Goal: Task Accomplishment & Management: Use online tool/utility

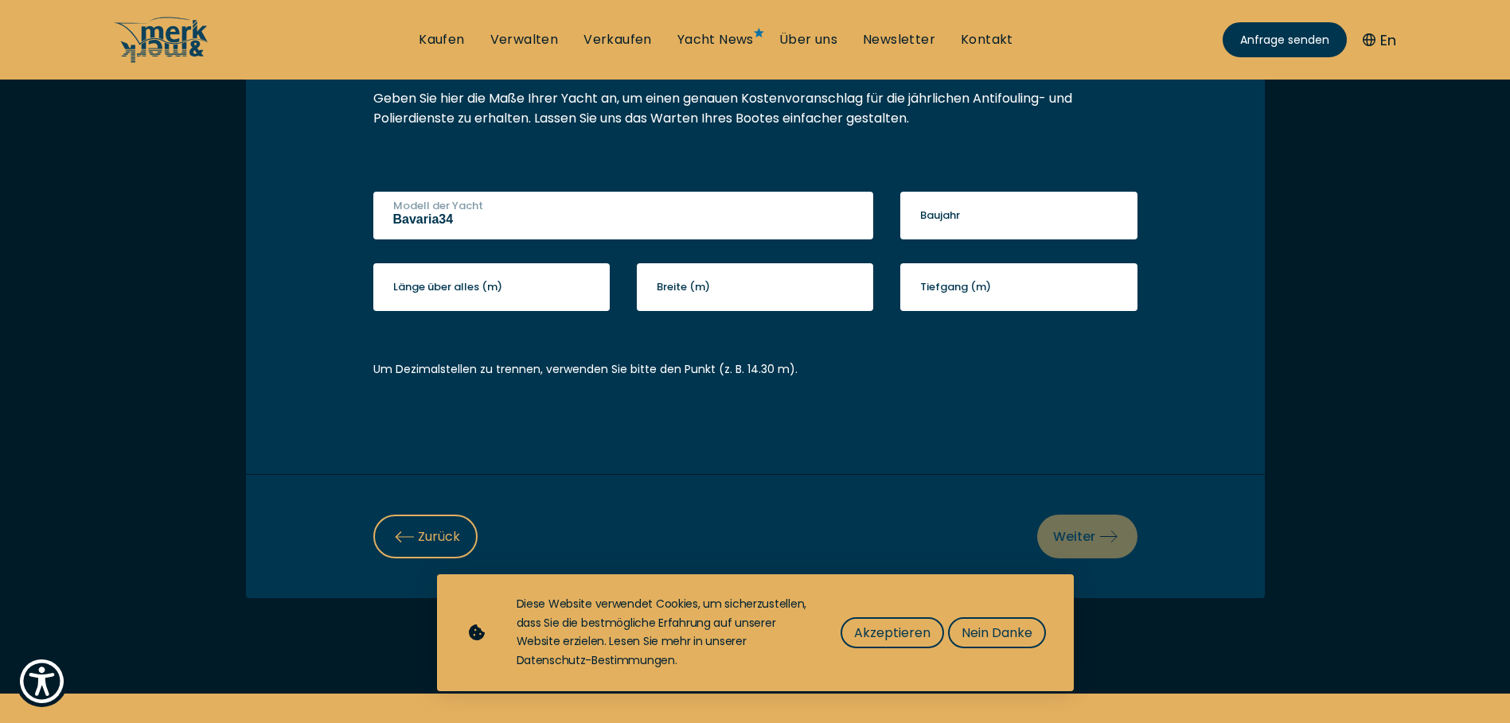
type input "Bavaria34"
click at [985, 209] on input "Baujahr" at bounding box center [1018, 216] width 237 height 48
type input "2008"
click at [443, 286] on label "Länge über alles (m)" at bounding box center [447, 287] width 109 height 16
click at [443, 286] on input "Länge über alles (m)" at bounding box center [491, 287] width 237 height 48
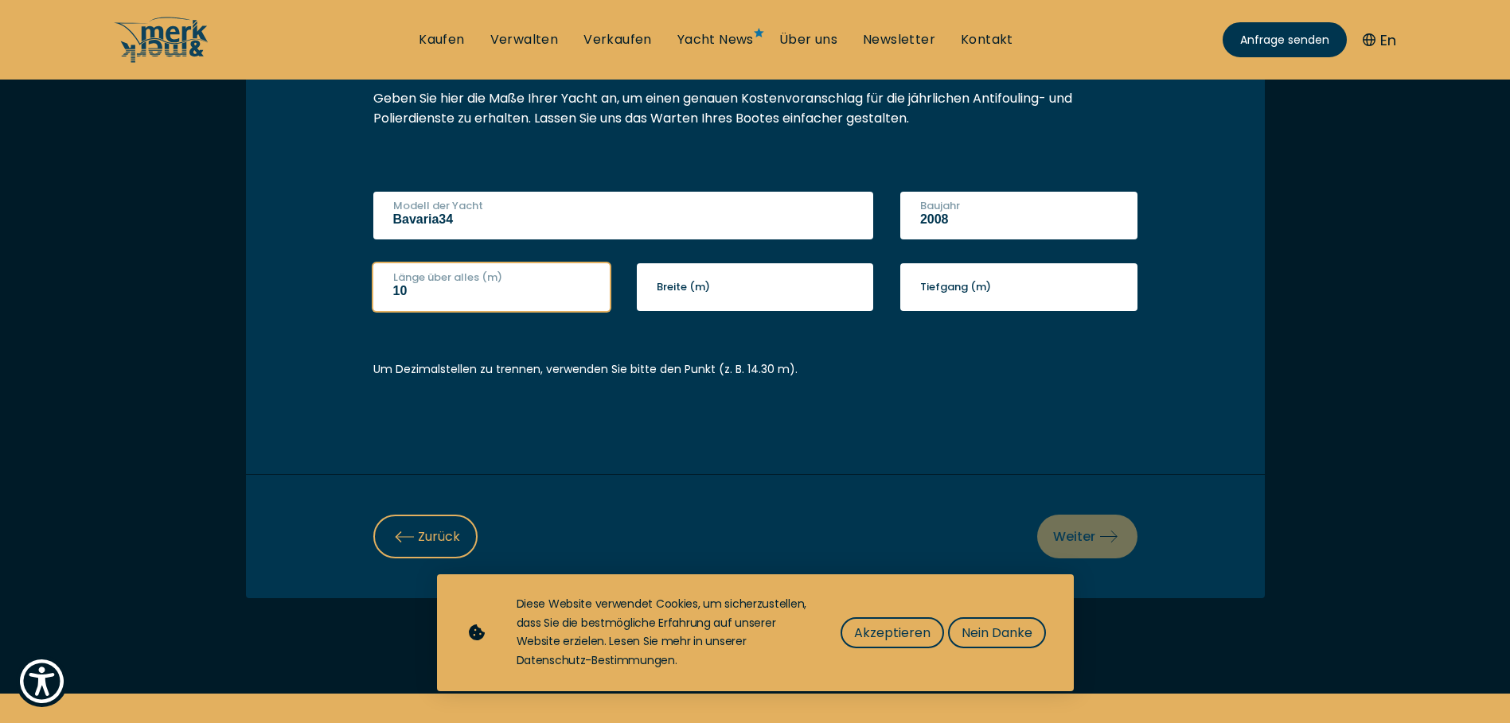
type input "10"
click at [708, 291] on label "Breite (m)" at bounding box center [683, 287] width 53 height 16
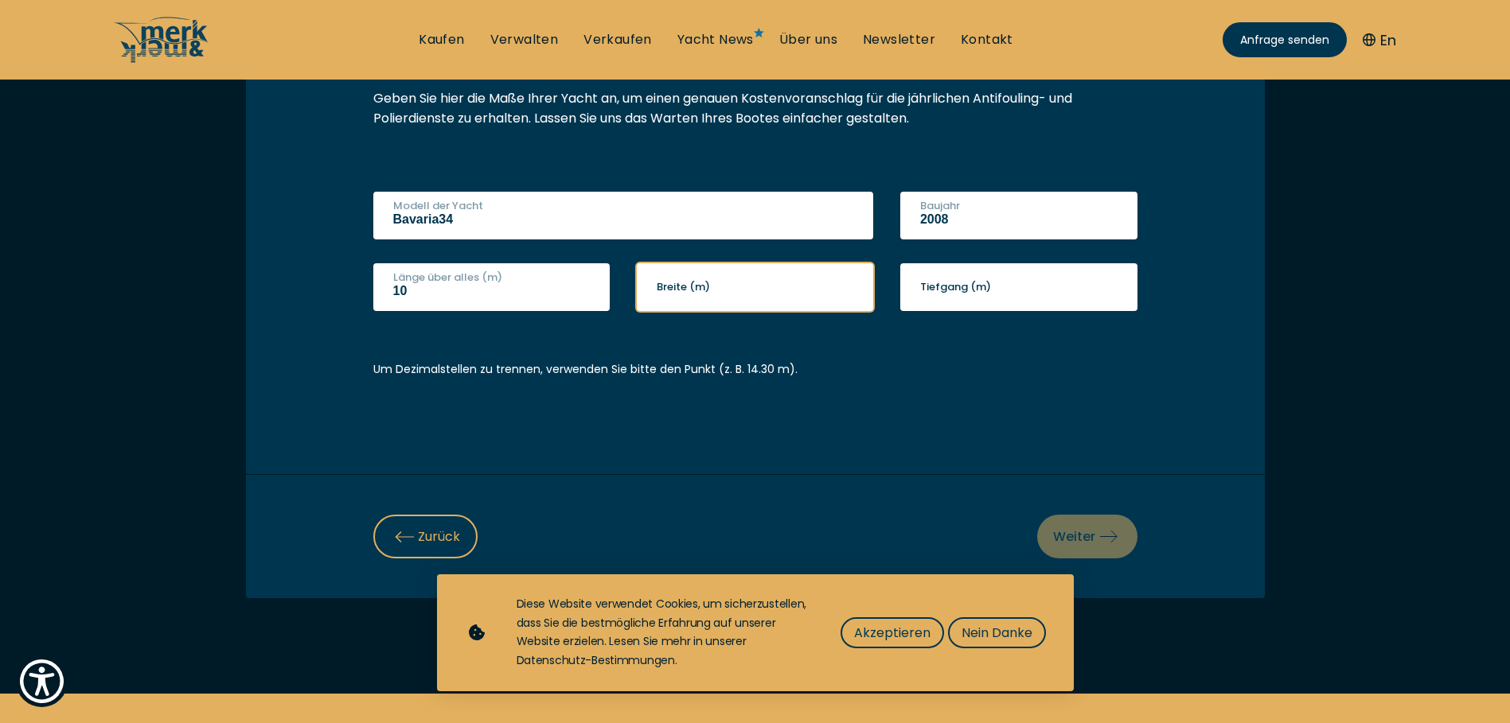
click at [708, 291] on input "Breite (m)" at bounding box center [755, 287] width 237 height 48
click at [681, 294] on input "63" at bounding box center [755, 287] width 237 height 48
type input "6"
type input "3"
drag, startPoint x: 694, startPoint y: 294, endPoint x: 665, endPoint y: 290, distance: 28.8
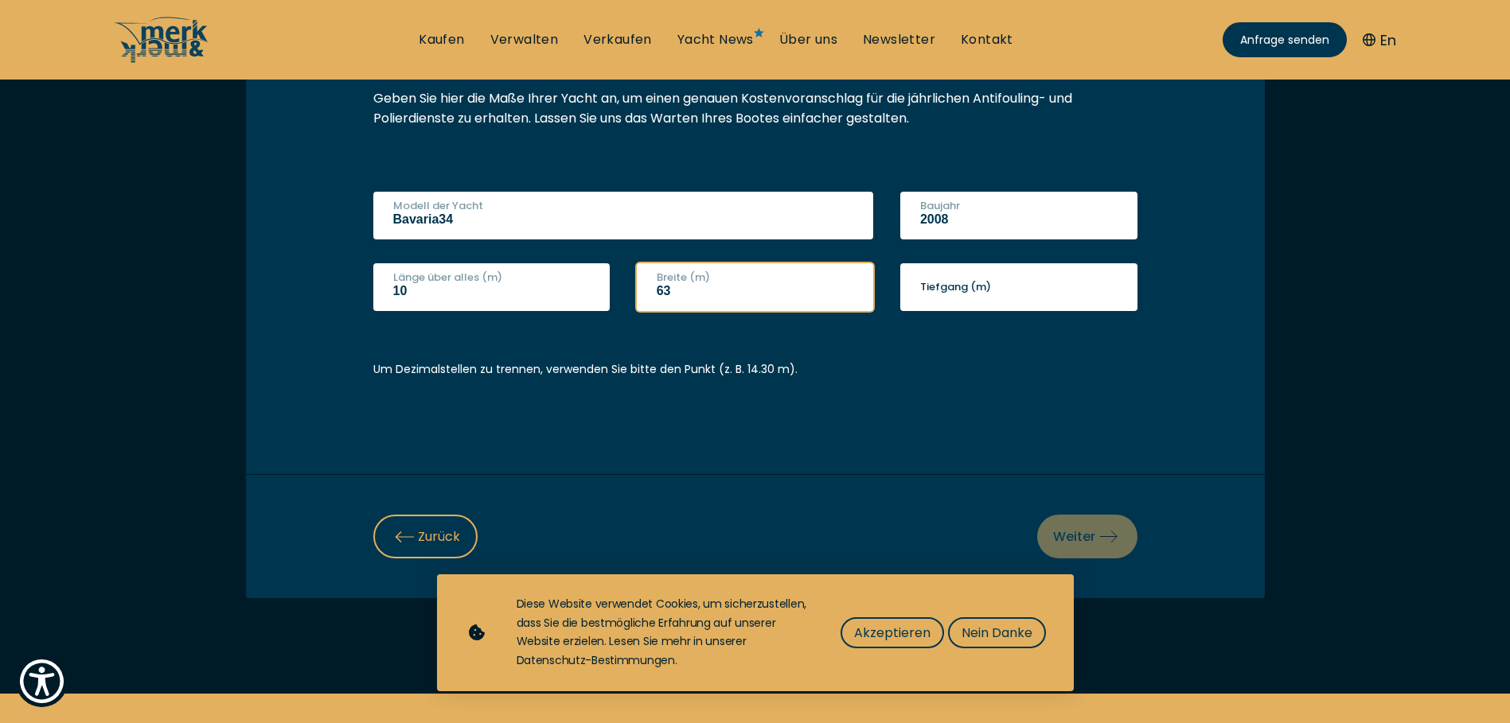
click at [665, 290] on input "63" at bounding box center [755, 287] width 237 height 48
type input "6"
click at [846, 288] on input "1" at bounding box center [755, 287] width 237 height 48
click at [846, 288] on input "2" at bounding box center [755, 287] width 237 height 48
click at [846, 288] on input "3" at bounding box center [755, 287] width 237 height 48
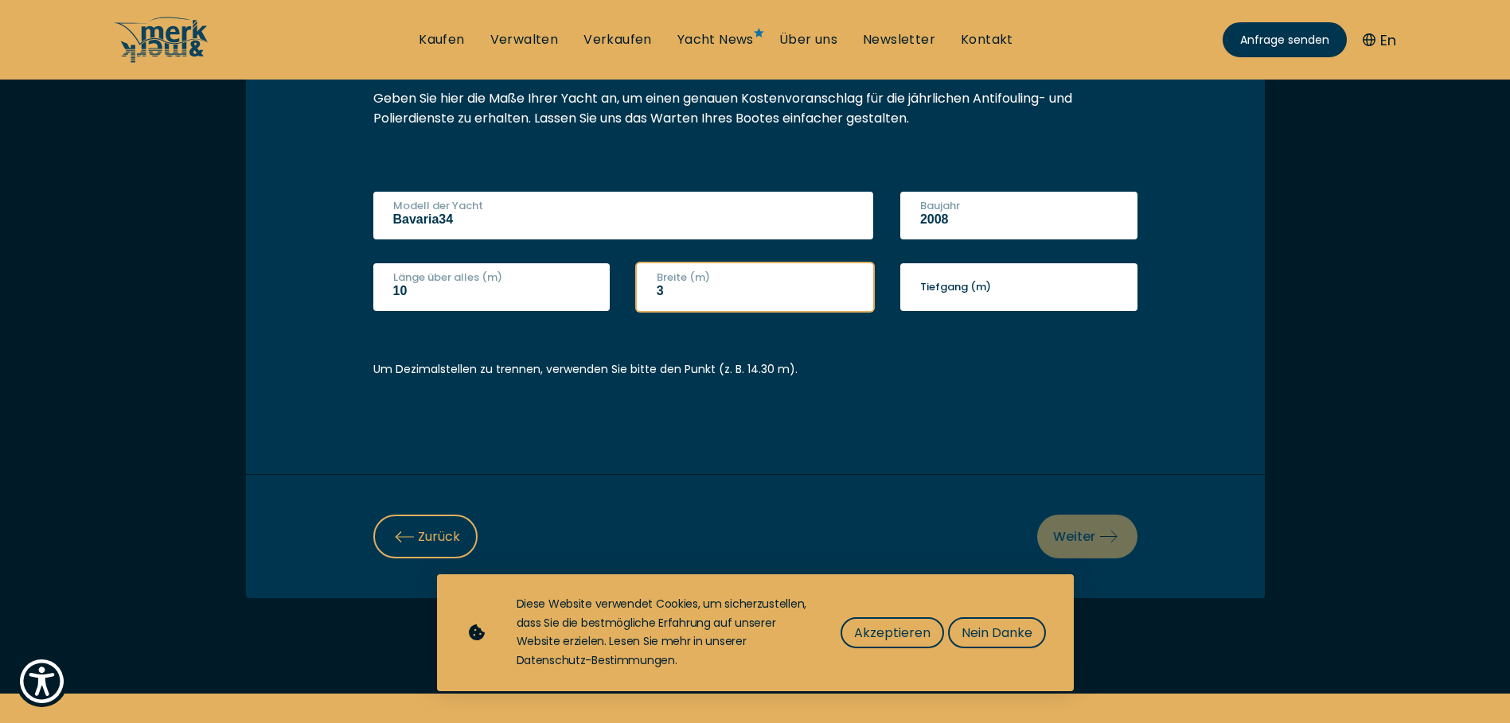
click at [673, 293] on input "3" at bounding box center [755, 287] width 237 height 48
type input "3.6"
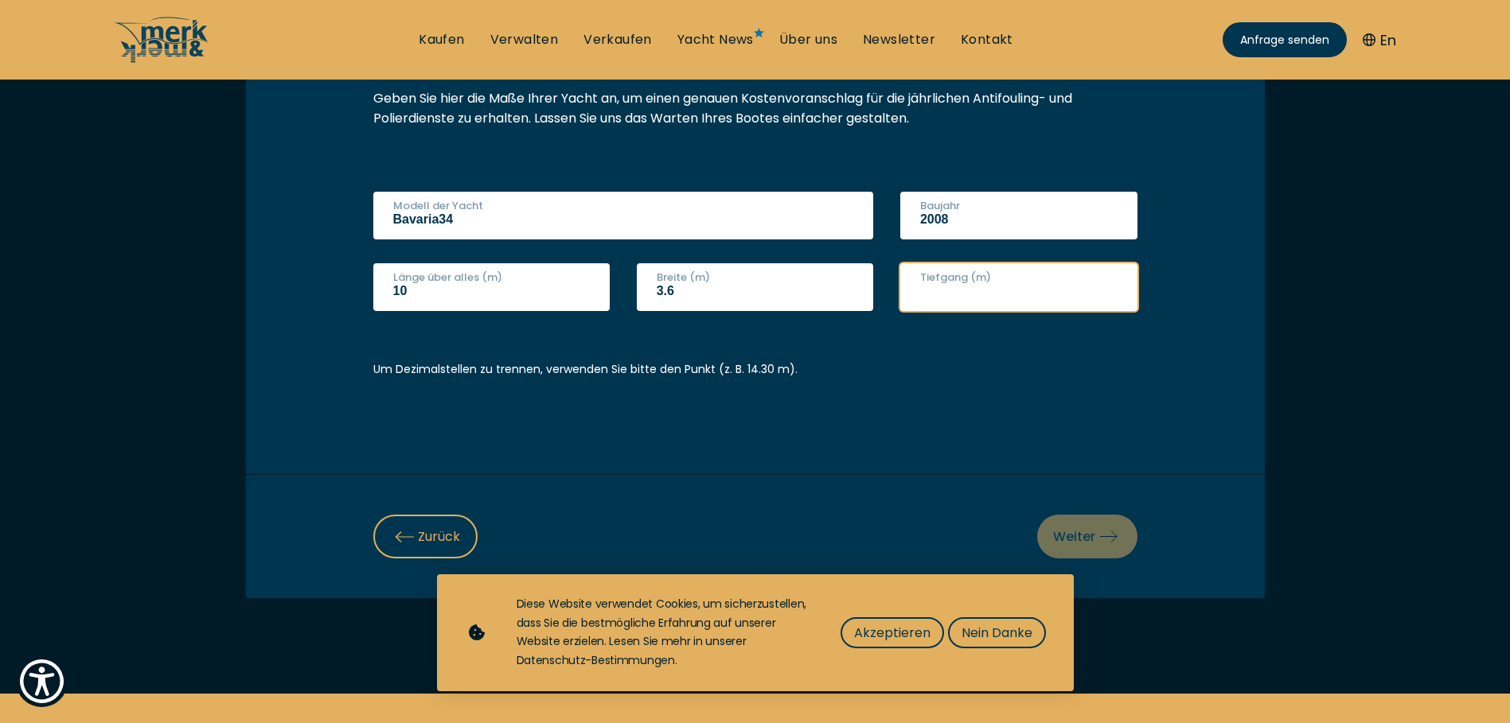
click at [960, 295] on input "Tiefgang (m)" at bounding box center [1018, 287] width 237 height 48
type input "1.8"
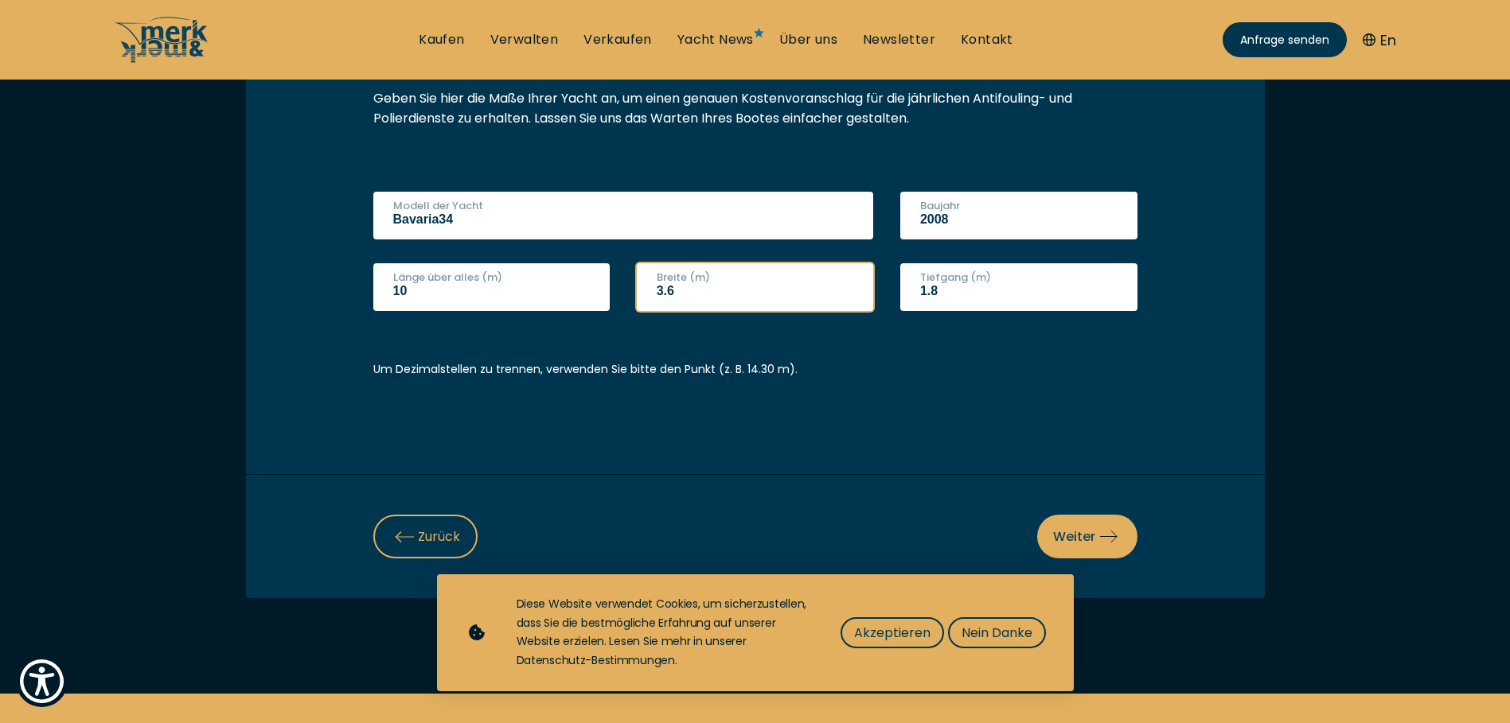
click at [683, 292] on input "3.6" at bounding box center [755, 287] width 237 height 48
type input "3"
type input "3.6"
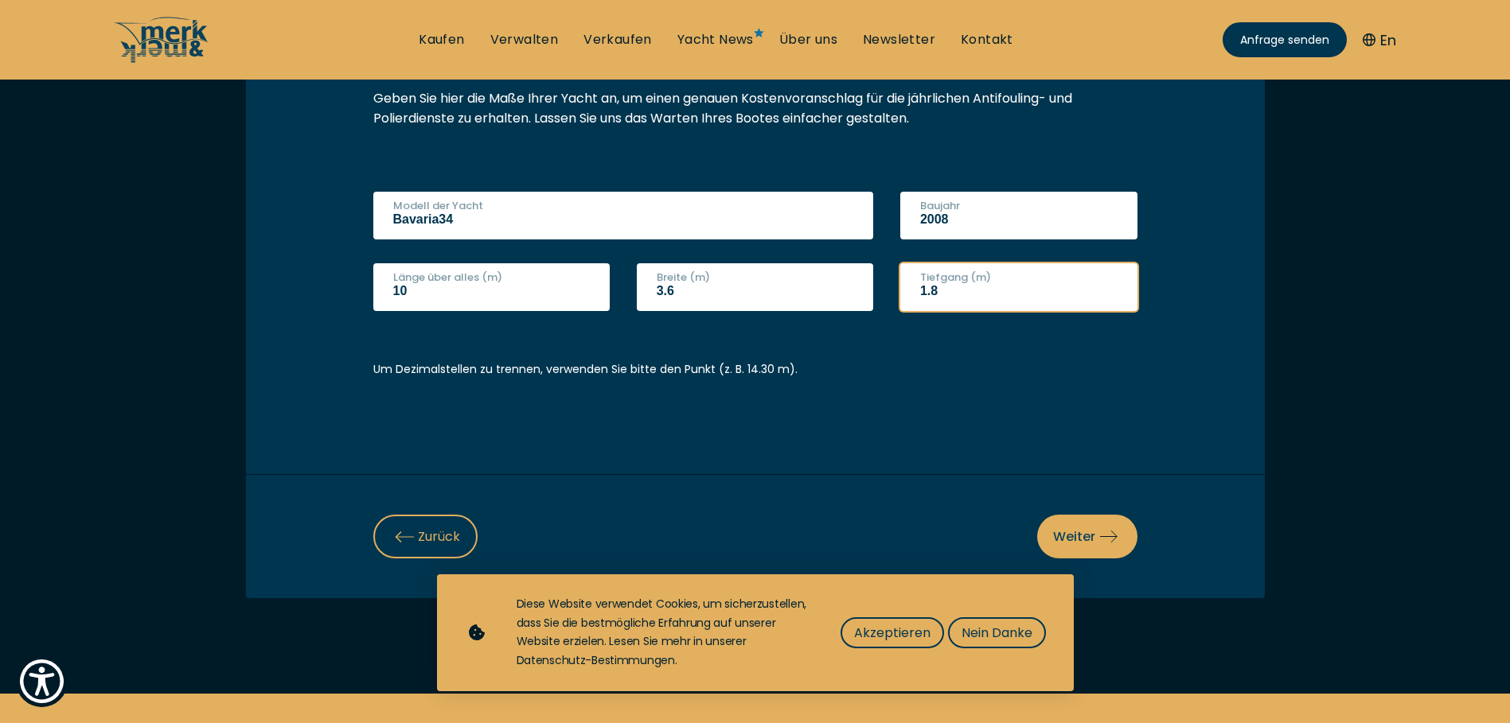
click at [939, 287] on input "1.8" at bounding box center [1018, 287] width 237 height 48
type input "11"
type input "11.8"
drag, startPoint x: 997, startPoint y: 632, endPoint x: 1012, endPoint y: 640, distance: 17.1
click at [997, 633] on span "Nein Danke" at bounding box center [996, 633] width 71 height 20
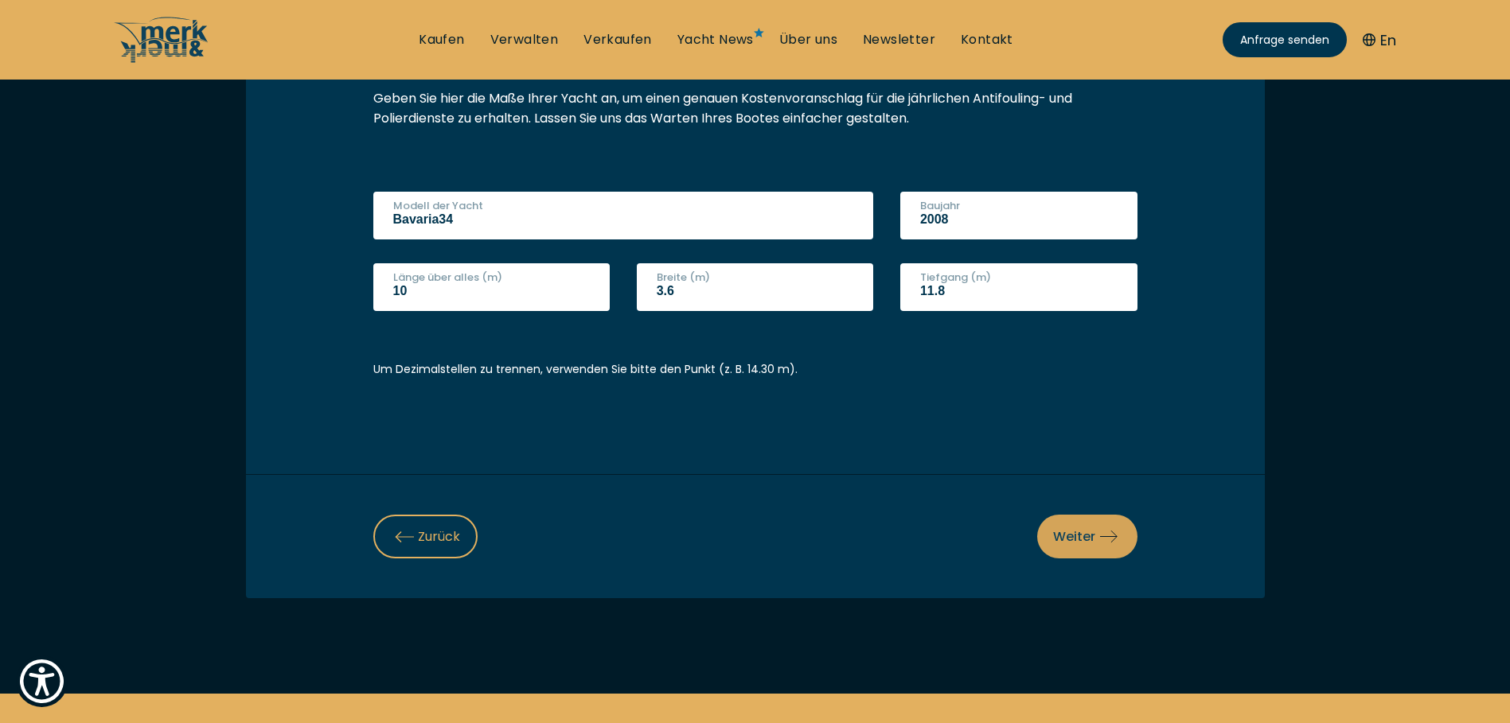
click at [1079, 525] on button "Weiter" at bounding box center [1087, 537] width 100 height 44
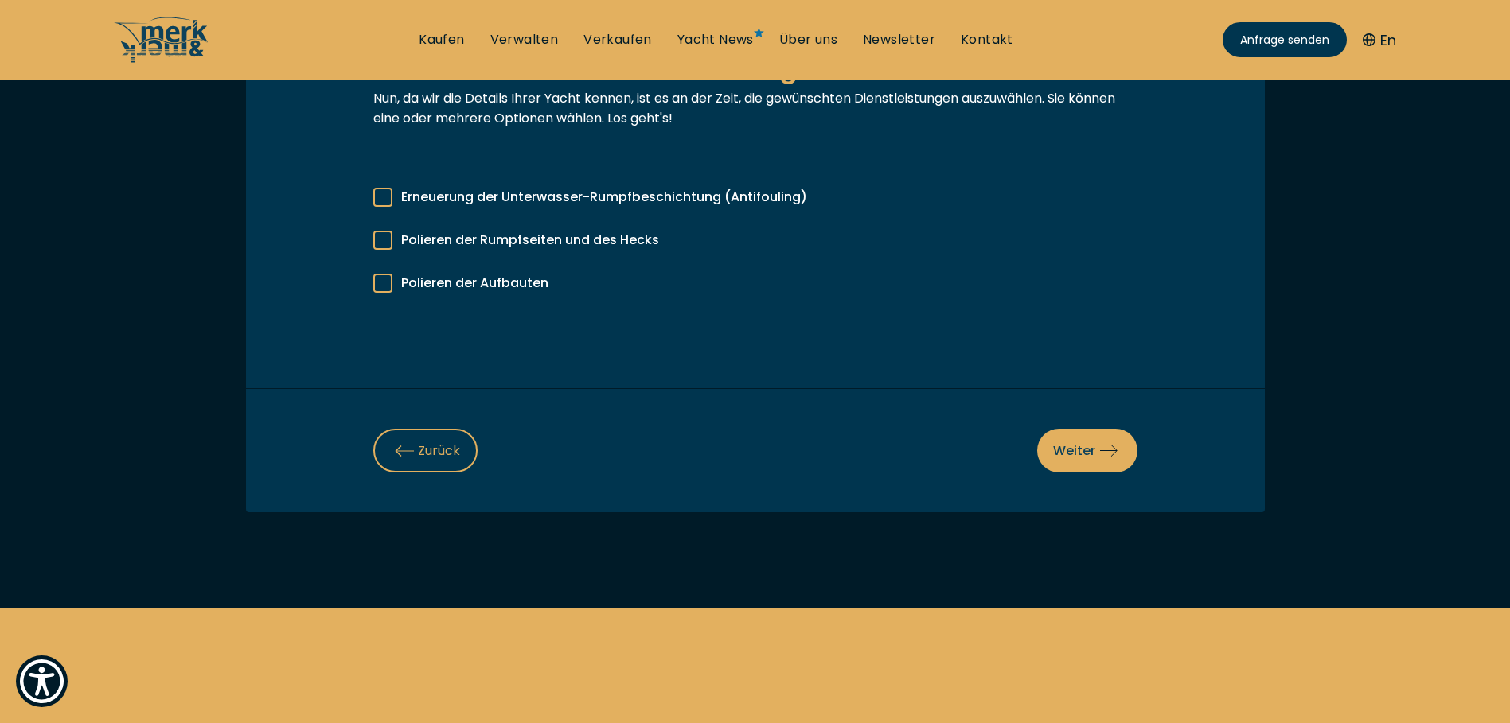
click at [386, 198] on div at bounding box center [382, 197] width 19 height 19
click at [0, 0] on input "Erneuerung der Unterwasser-Rumpfbeschichtung (Antifouling)" at bounding box center [0, 0] width 0 height 0
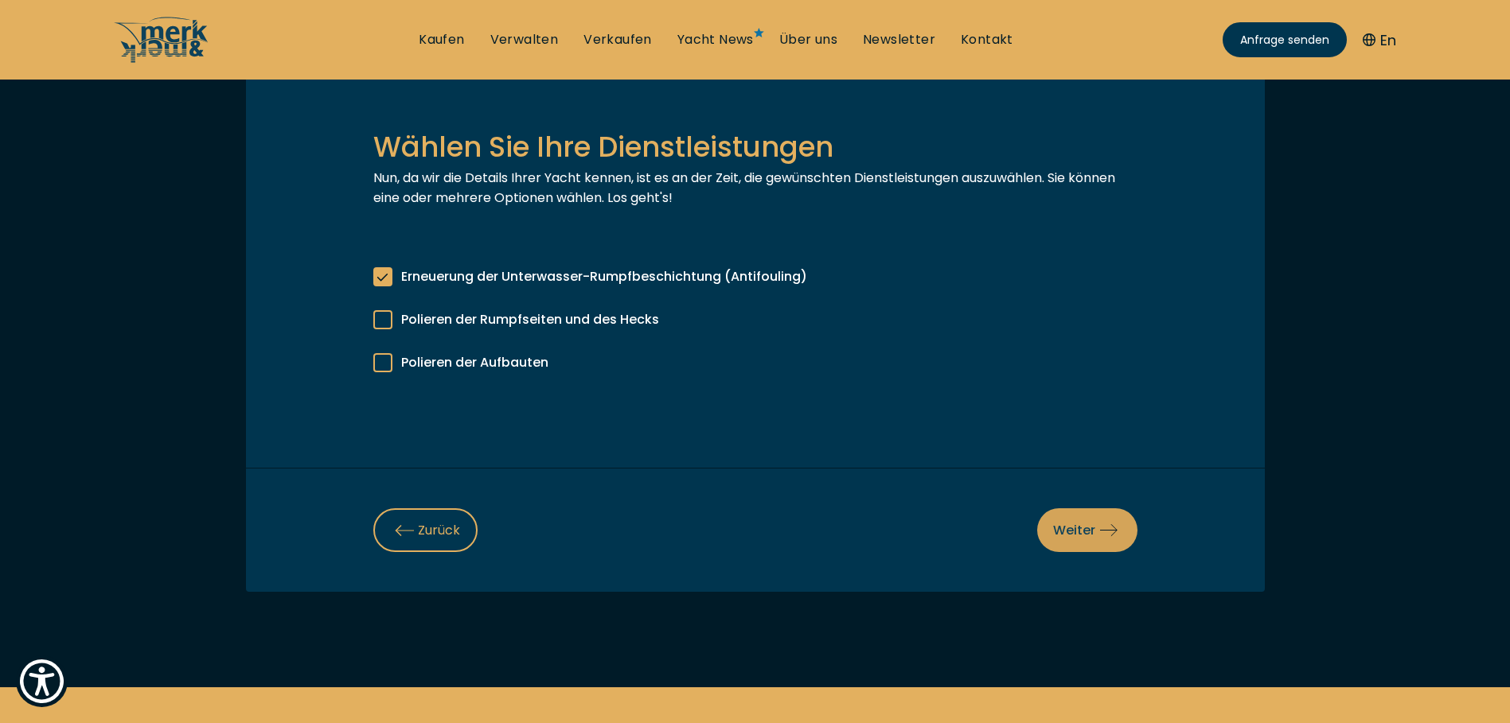
click at [1090, 530] on span "Weiter" at bounding box center [1087, 530] width 68 height 20
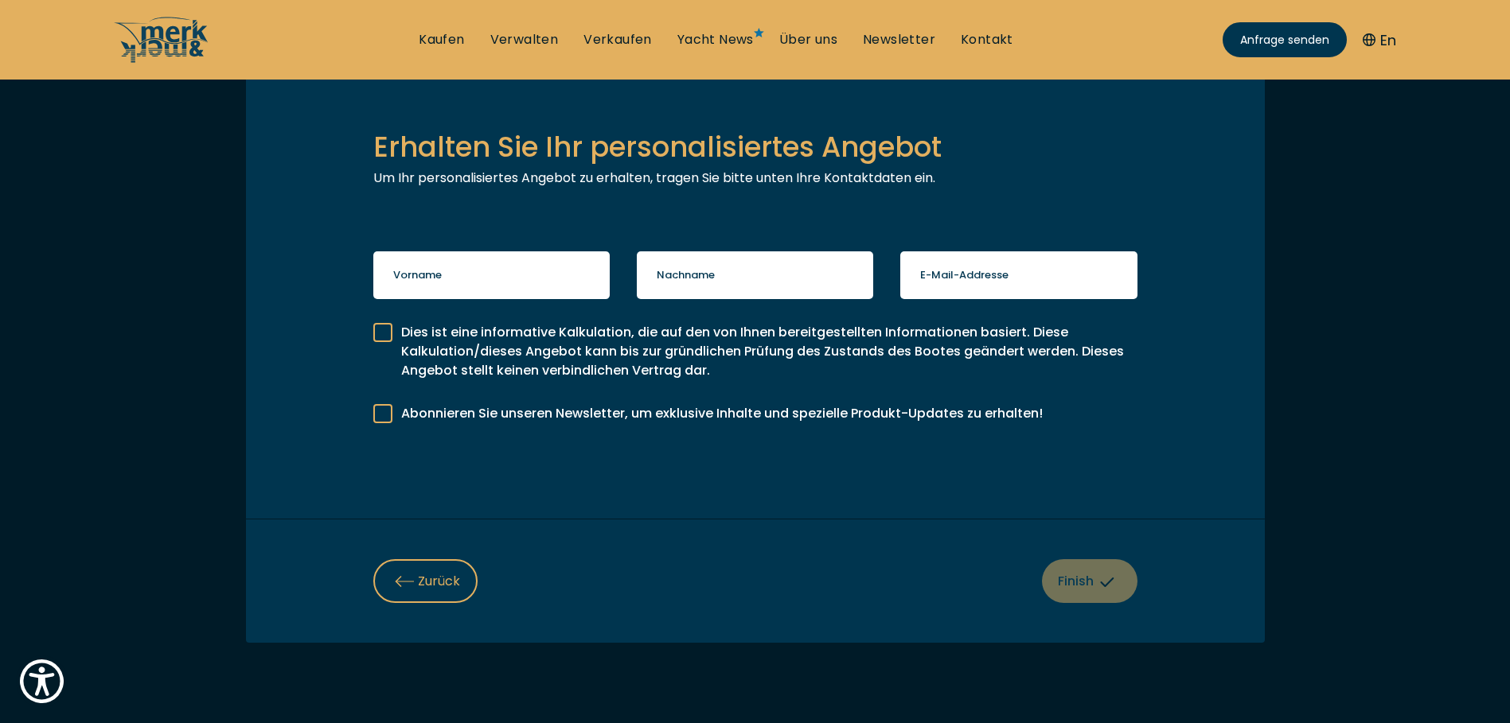
click at [429, 268] on label "Vorname" at bounding box center [417, 275] width 49 height 16
click at [429, 268] on input "Vorname" at bounding box center [491, 275] width 237 height 48
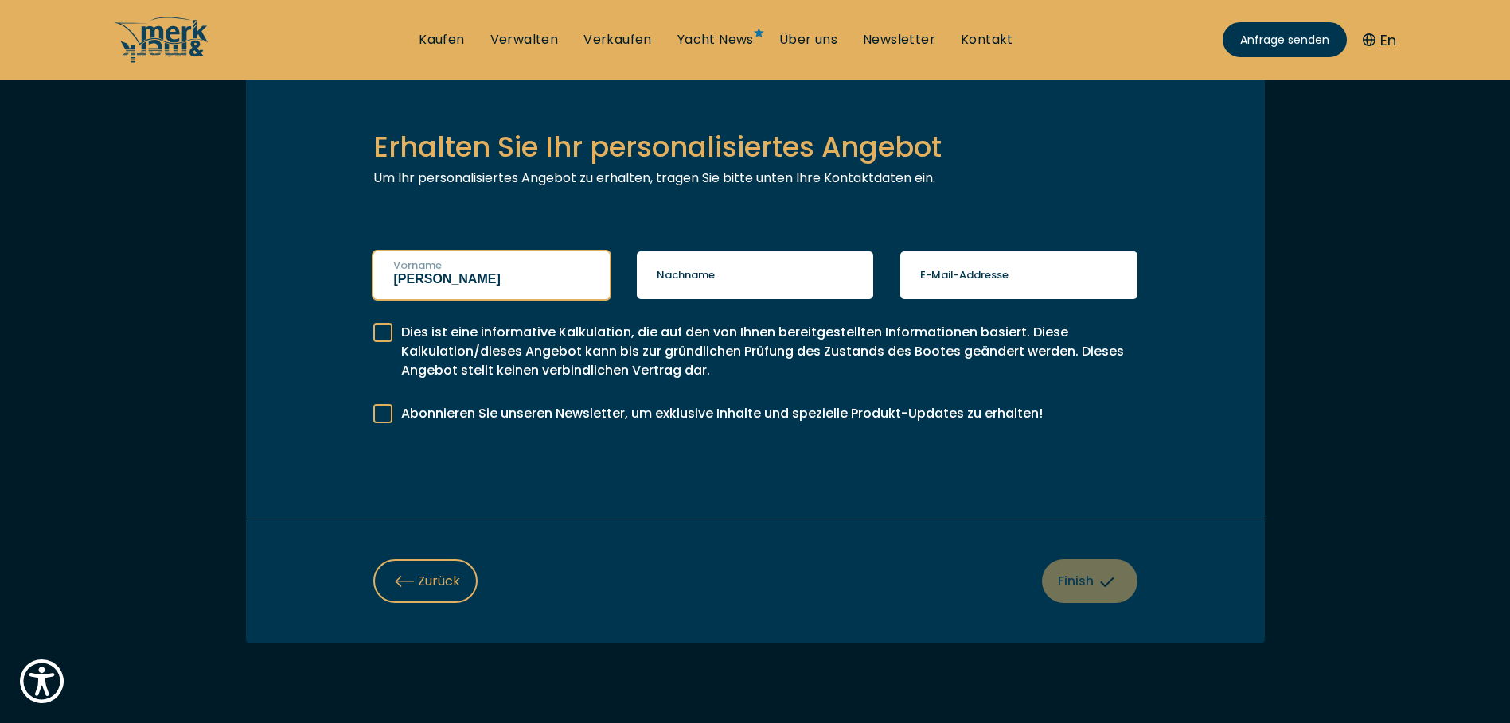
type input "[PERSON_NAME]"
click at [691, 279] on label "Nachname" at bounding box center [686, 275] width 58 height 16
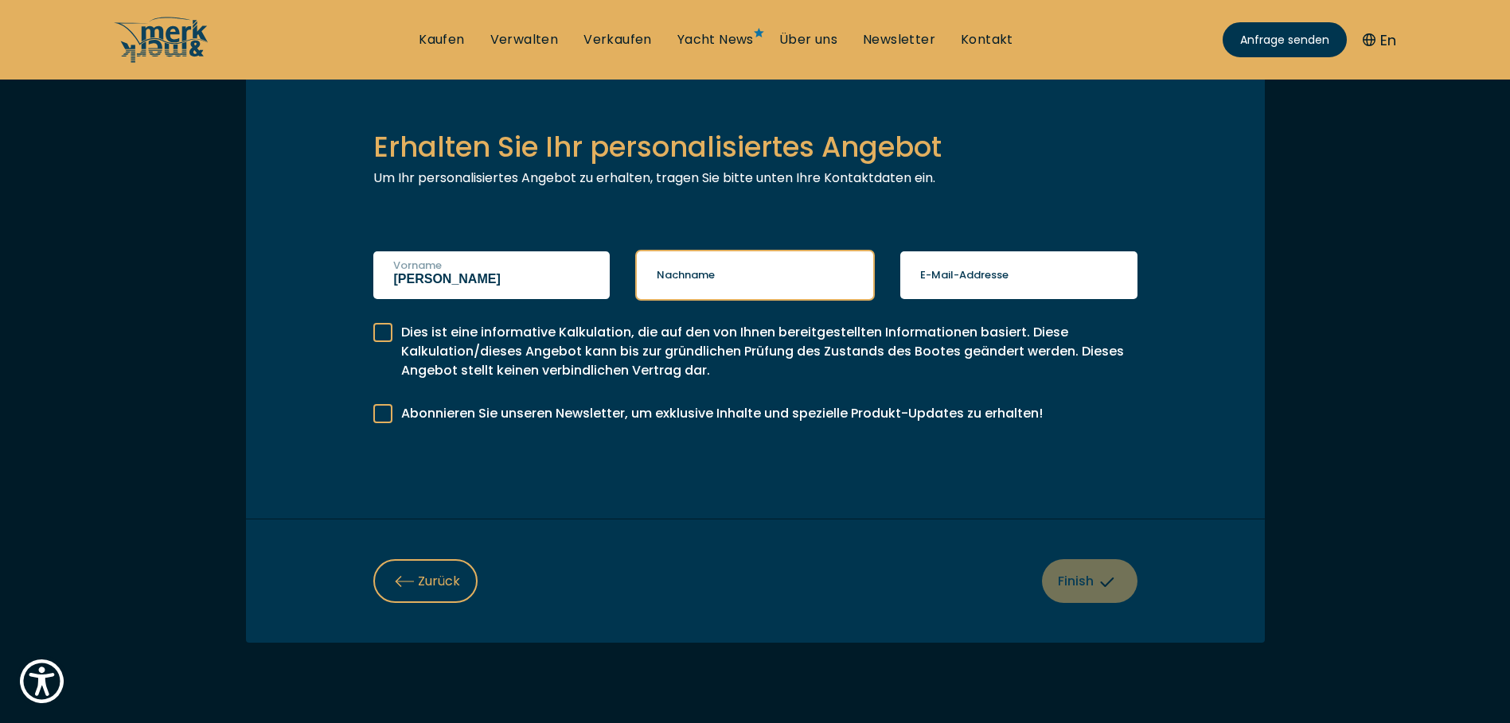
click at [691, 279] on input "Nachname" at bounding box center [755, 275] width 237 height 48
type input "Busse"
click at [958, 274] on label "E-Mail-Addresse" at bounding box center [964, 275] width 88 height 16
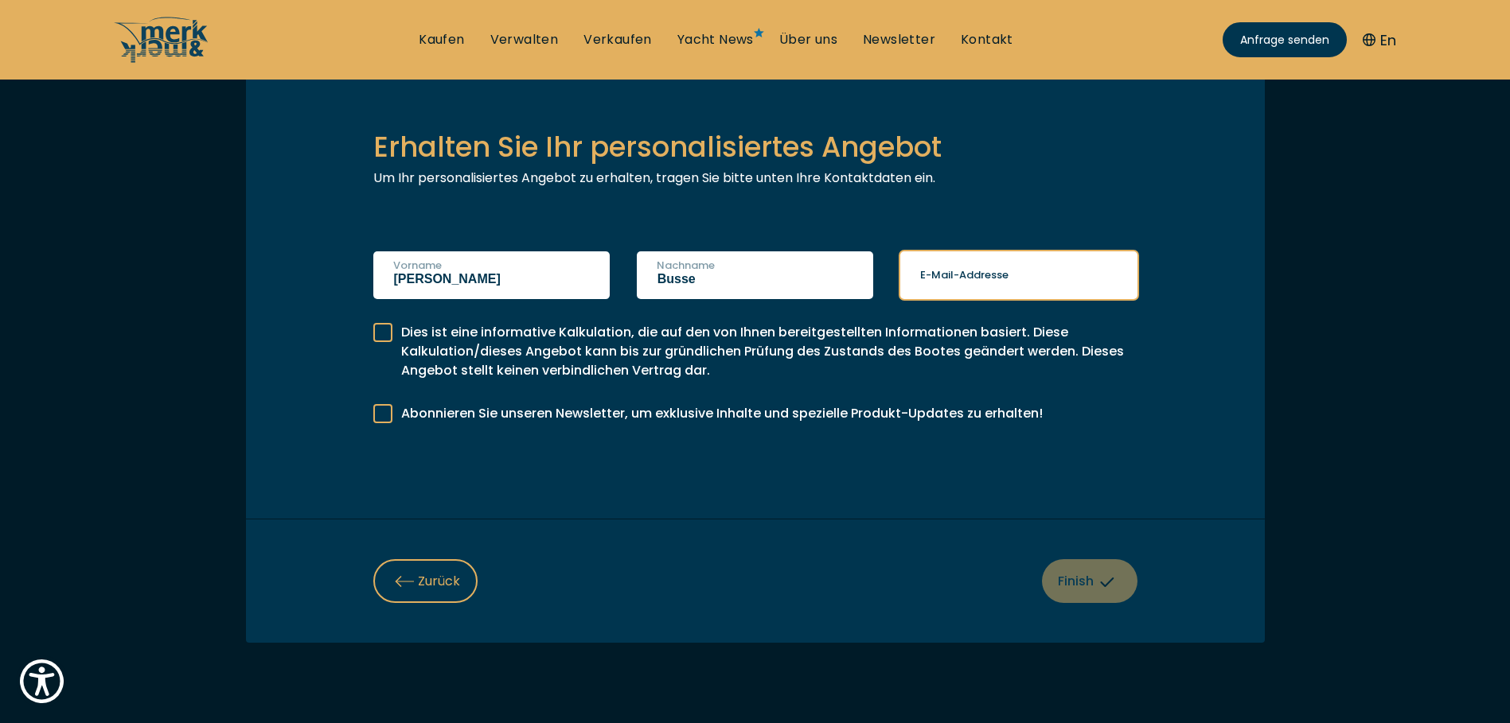
click at [958, 274] on input "E-Mail-Addresse" at bounding box center [1018, 275] width 237 height 48
type input "[PERSON_NAME][EMAIL_ADDRESS][DOMAIN_NAME]"
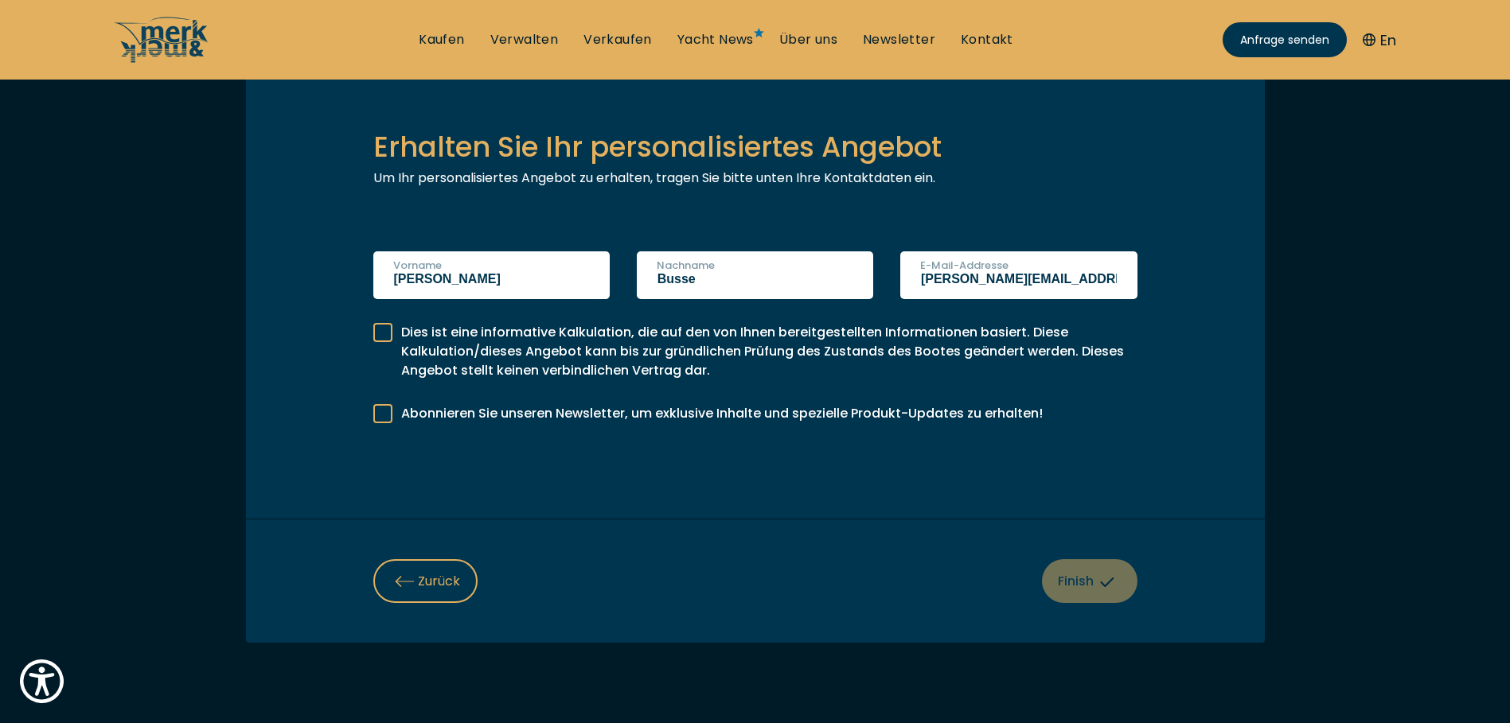
click at [838, 506] on div "Vorname [PERSON_NAME] Nachname [PERSON_NAME] E-Mail-Addresse [PERSON_NAME][EMAI…" at bounding box center [755, 447] width 764 height 392
click at [391, 331] on div at bounding box center [382, 332] width 19 height 19
click at [0, 0] on input "Dies ist eine informative Kalkulation, die auf den von Ihnen bereitgestellten I…" at bounding box center [0, 0] width 0 height 0
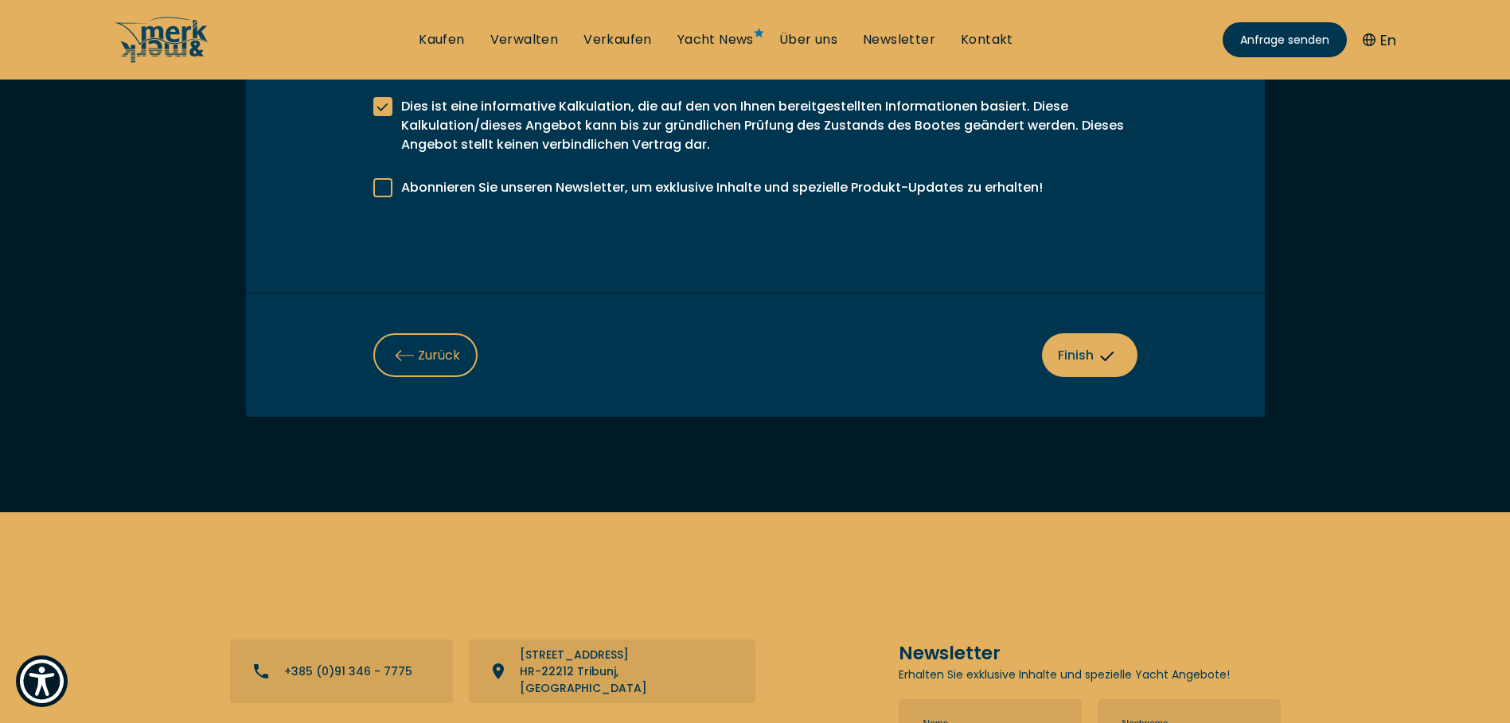
scroll to position [557, 0]
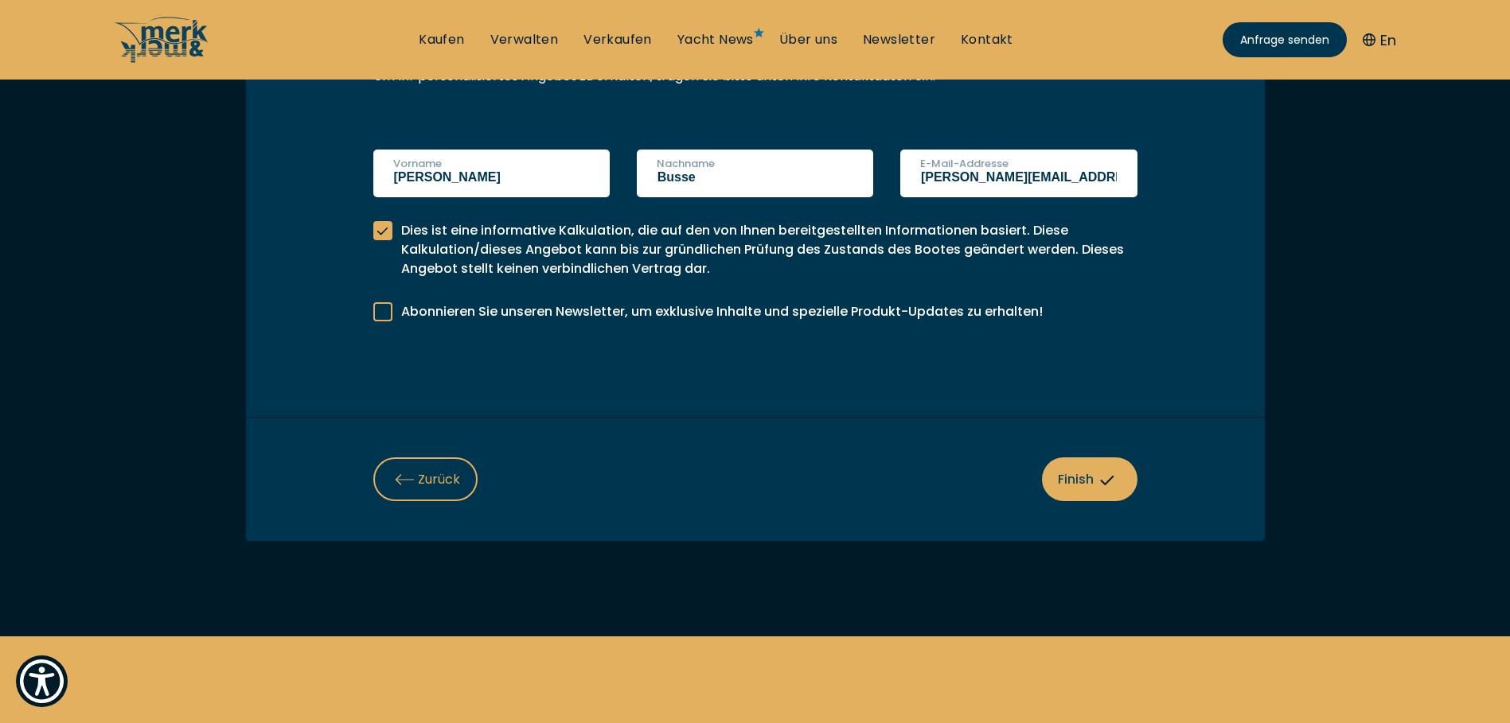
click at [1083, 478] on span "Finish" at bounding box center [1089, 480] width 63 height 20
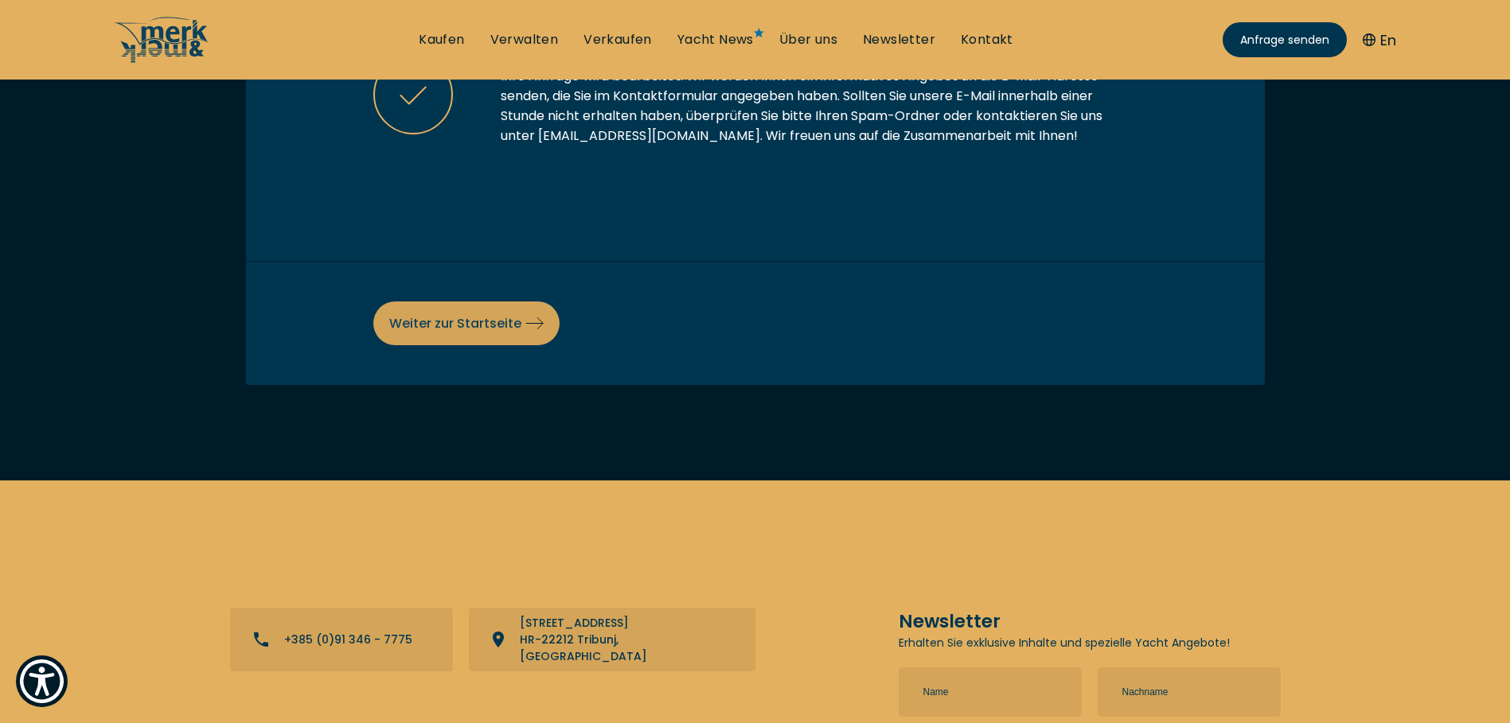
click at [468, 320] on span "Weiter zur Startseite" at bounding box center [466, 324] width 154 height 20
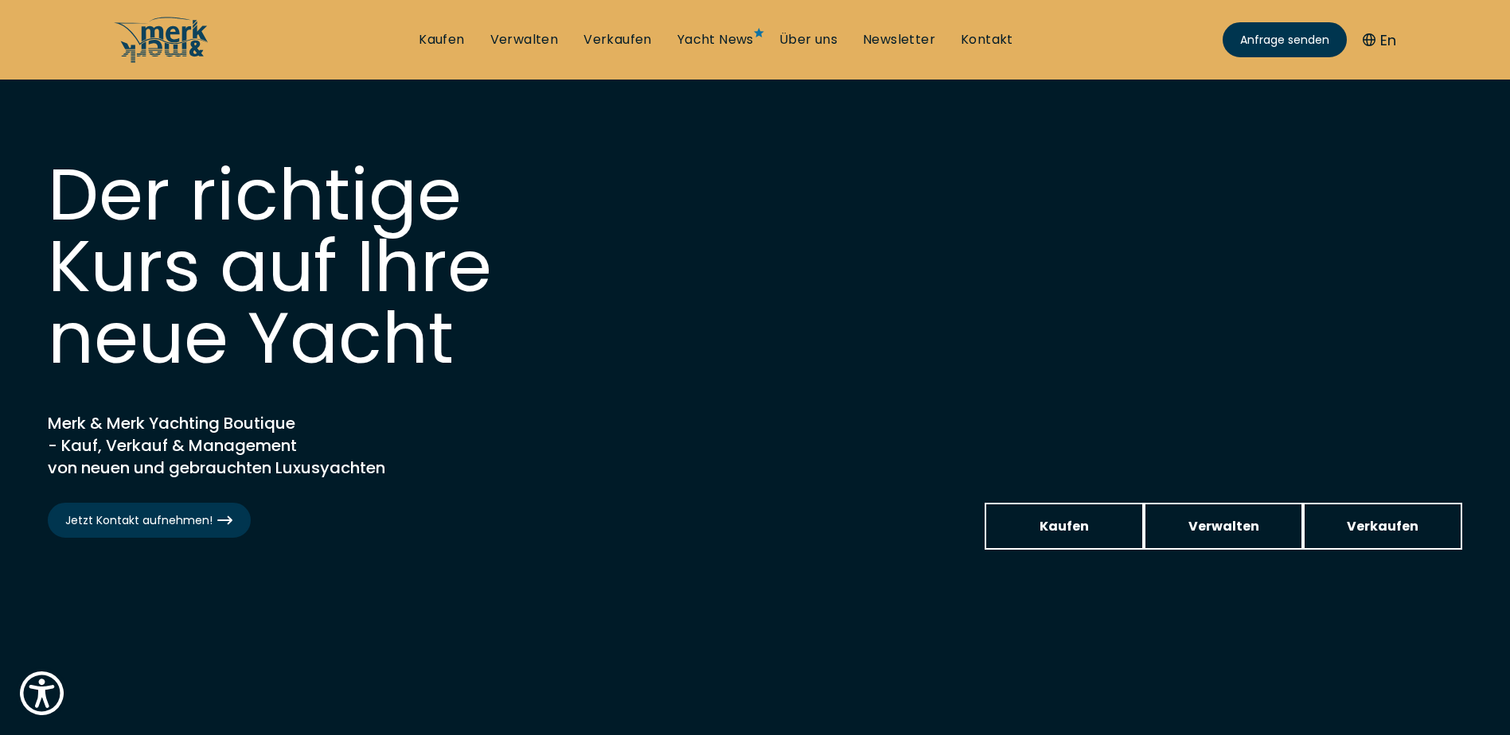
drag, startPoint x: 797, startPoint y: 38, endPoint x: 934, endPoint y: 243, distance: 245.7
click at [797, 38] on link "Über uns" at bounding box center [808, 40] width 58 height 18
